Goal: Check status: Check status

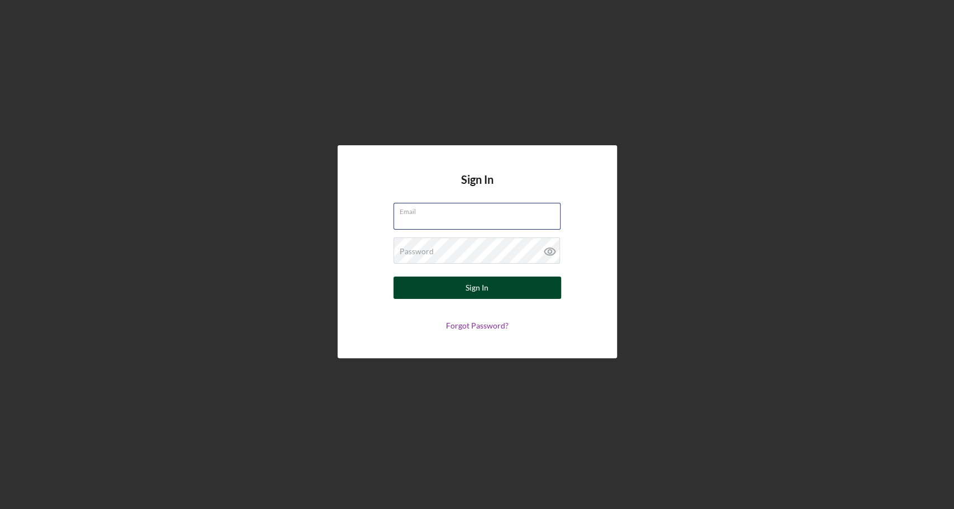
type input "[EMAIL_ADDRESS][DOMAIN_NAME]"
click at [460, 295] on button "Sign In" at bounding box center [477, 288] width 168 height 22
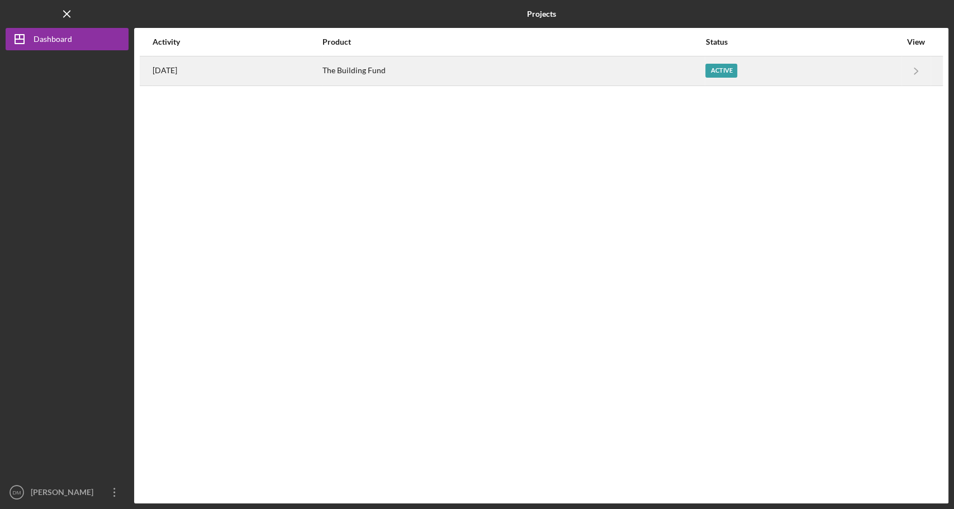
click at [177, 72] on time "[DATE]" at bounding box center [165, 70] width 25 height 9
